Goal: Information Seeking & Learning: Check status

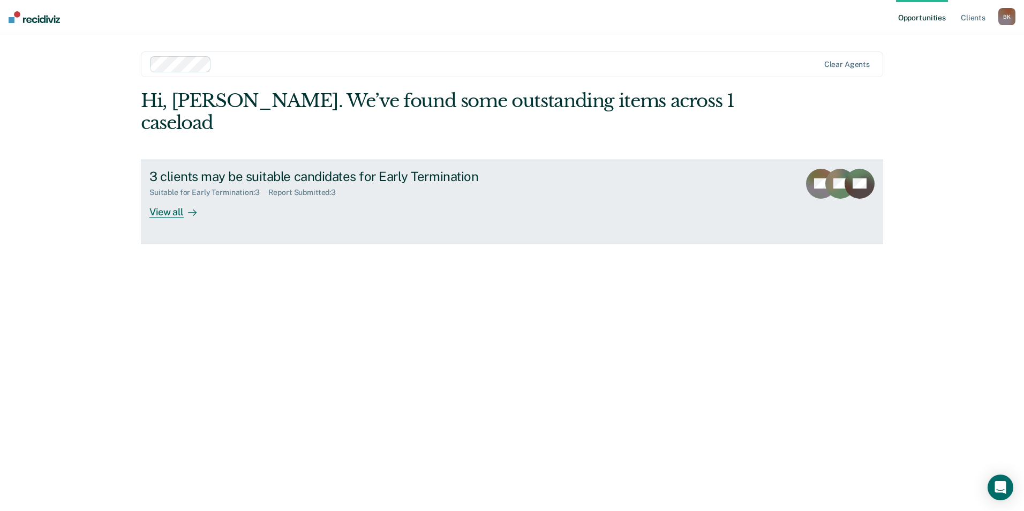
click at [167, 197] on div "View all" at bounding box center [179, 207] width 60 height 21
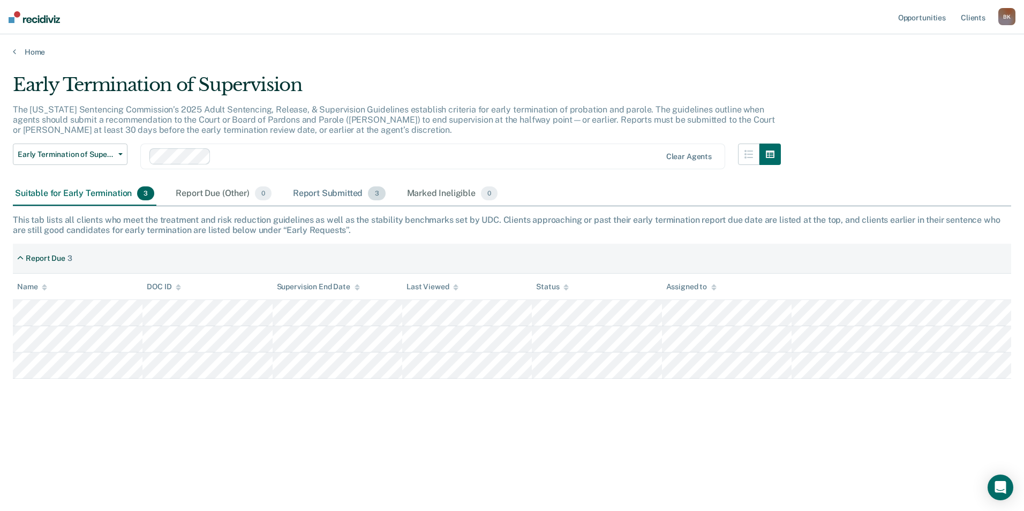
click at [310, 194] on div "Report Submitted 3" at bounding box center [339, 194] width 97 height 24
